Goal: Information Seeking & Learning: Learn about a topic

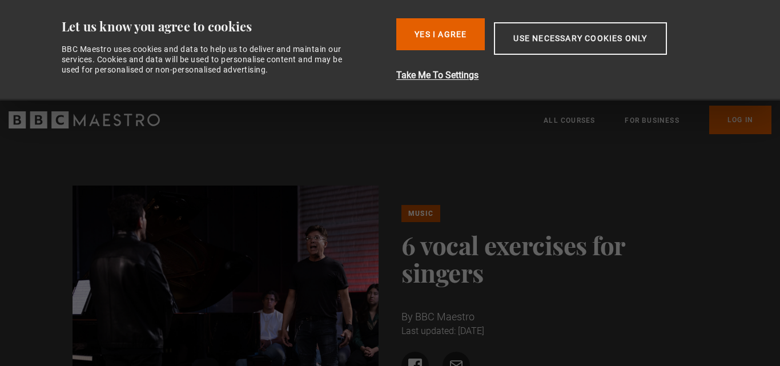
click at [223, 269] on img at bounding box center [226, 288] width 307 height 204
click at [224, 269] on img at bounding box center [226, 288] width 307 height 204
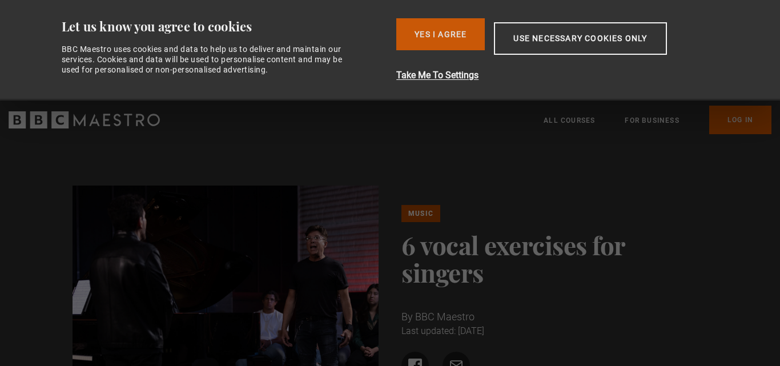
click at [455, 36] on button "Yes I Agree" at bounding box center [440, 34] width 89 height 32
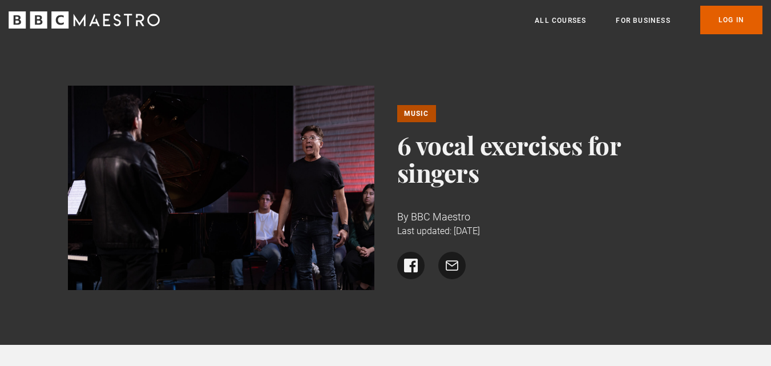
click at [230, 203] on img at bounding box center [221, 188] width 307 height 204
click at [230, 204] on img at bounding box center [221, 188] width 307 height 204
click at [230, 206] on img at bounding box center [221, 188] width 307 height 204
click at [416, 113] on link "Music" at bounding box center [416, 113] width 39 height 17
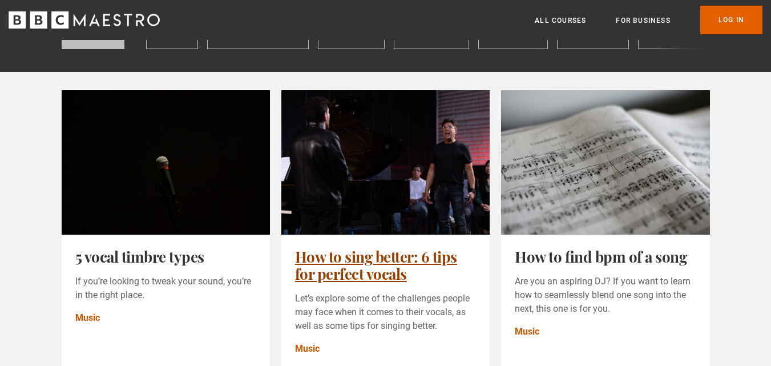
scroll to position [114, 0]
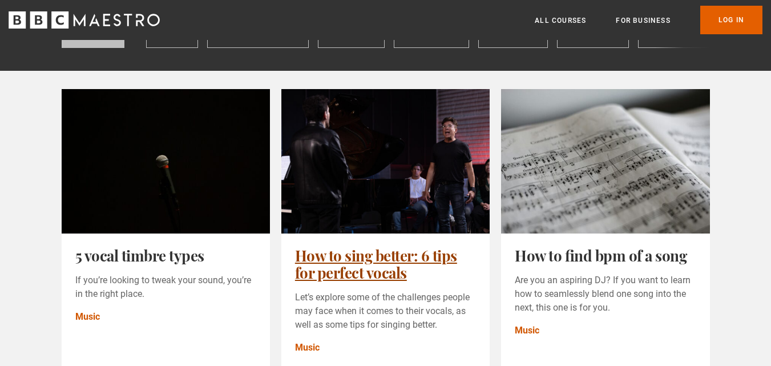
click at [393, 246] on link "How to sing better: 6 tips for perfect vocals" at bounding box center [376, 264] width 162 height 37
